Goal: Check status

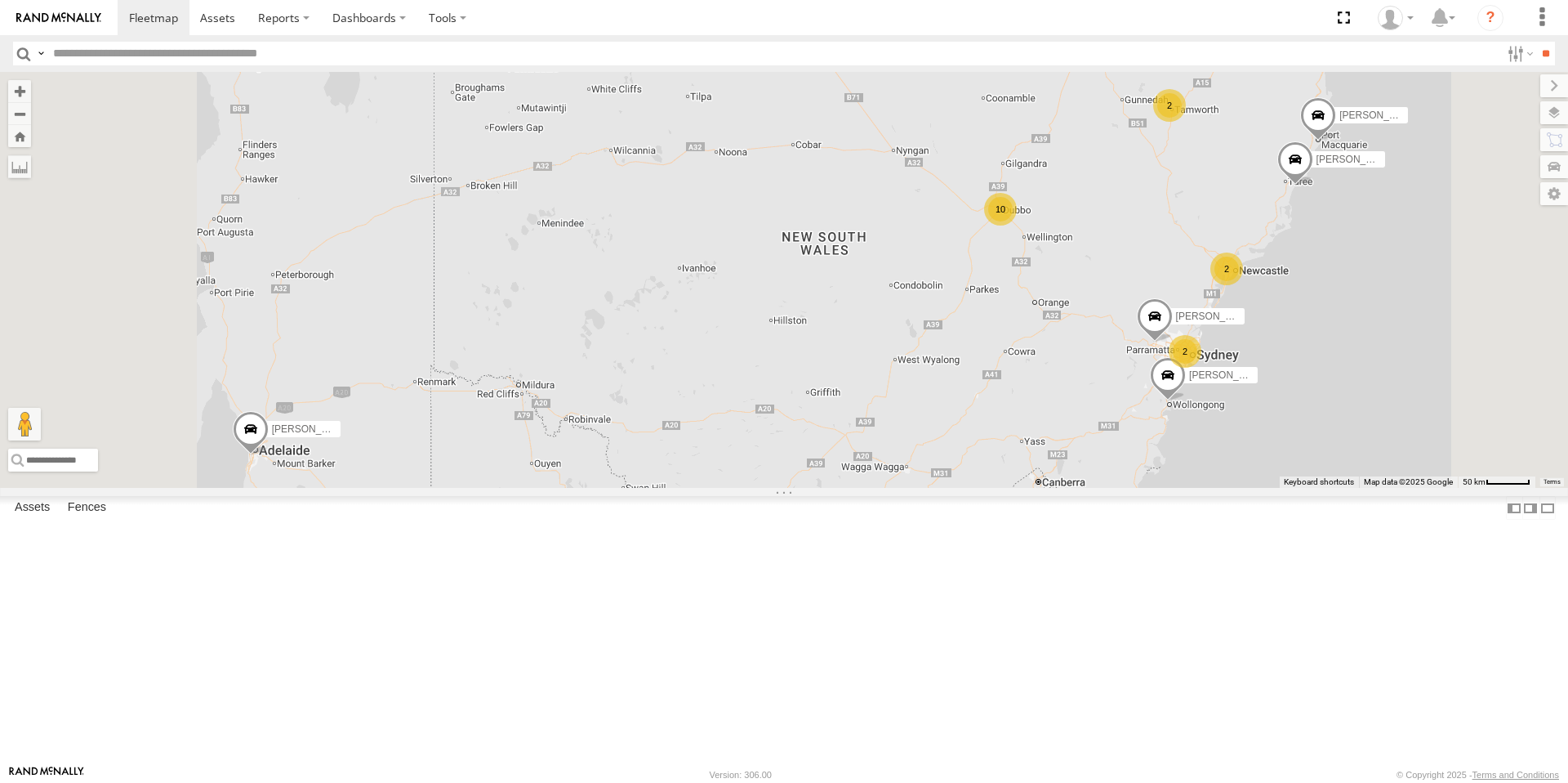
click at [1017, 225] on div "10" at bounding box center [1000, 208] width 33 height 33
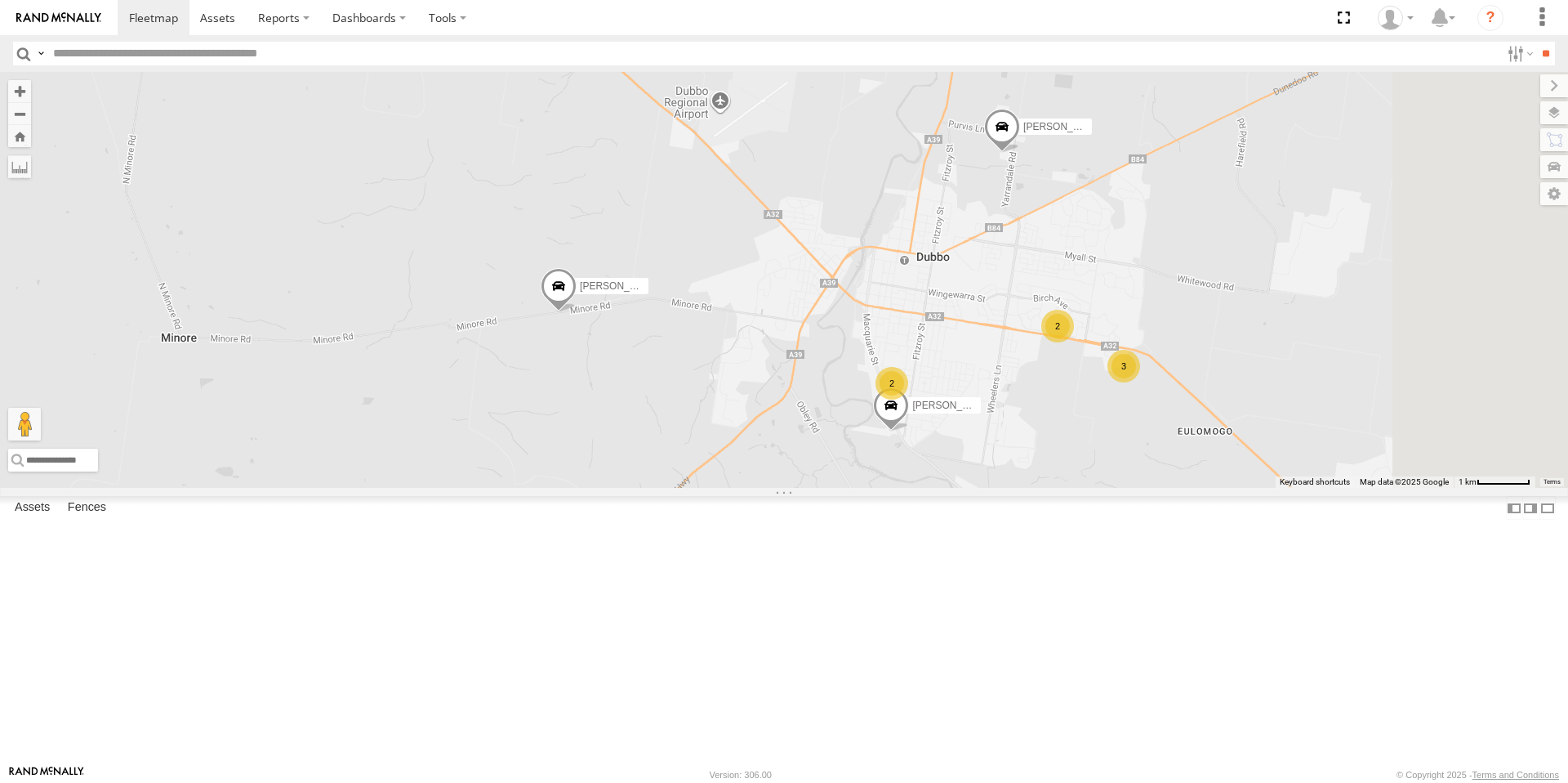
drag, startPoint x: 1437, startPoint y: 584, endPoint x: 1174, endPoint y: 442, distance: 298.9
click at [1173, 443] on div "[PERSON_NAME] [PERSON_NAME] [PERSON_NAME] [PERSON_NAME] [PERSON_NAME] - NEW ute…" at bounding box center [784, 279] width 1568 height 416
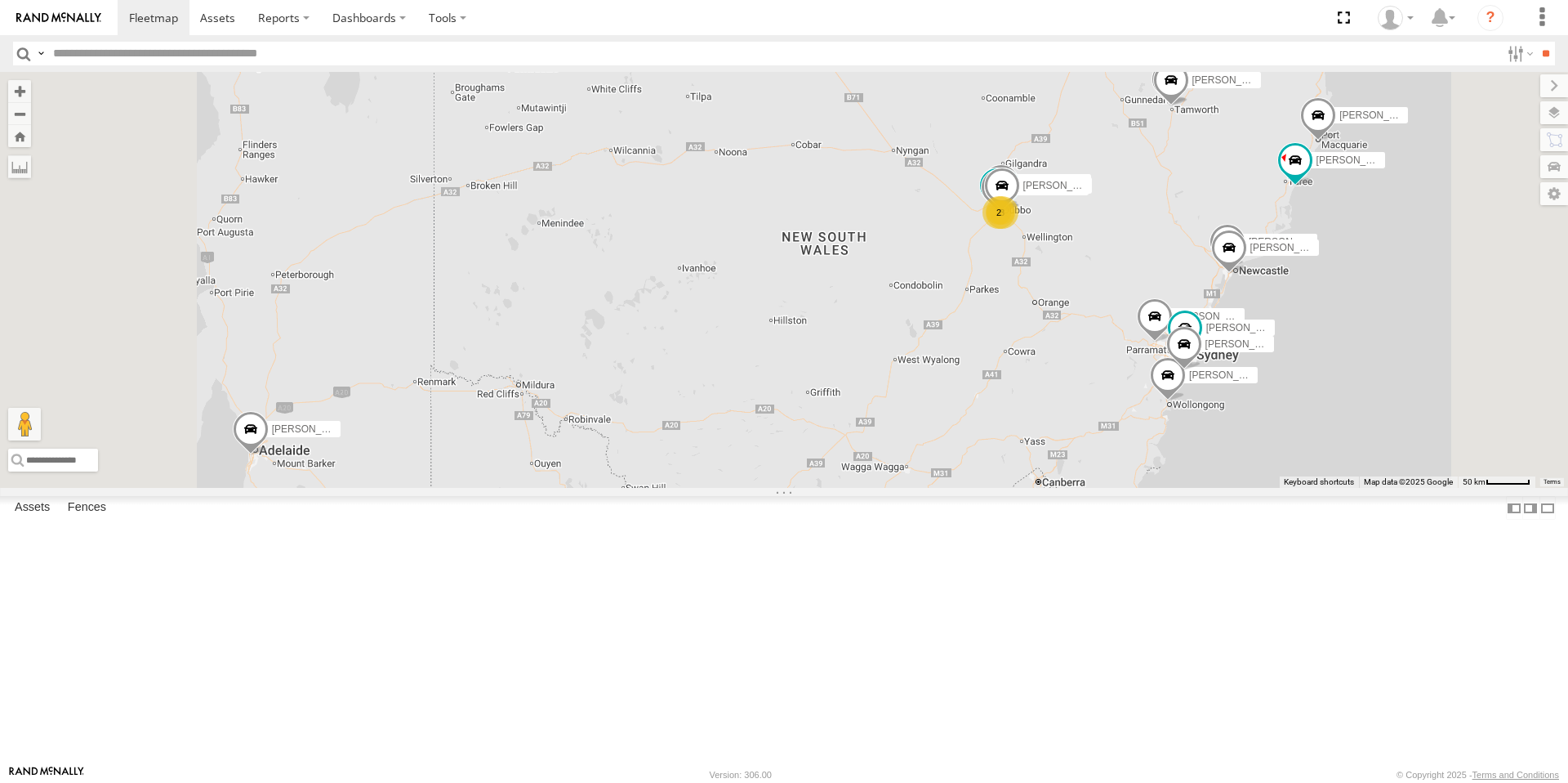
click at [1015, 229] on div "2" at bounding box center [998, 212] width 33 height 33
click at [1017, 225] on div "10" at bounding box center [1000, 208] width 33 height 33
